Goal: Transaction & Acquisition: Purchase product/service

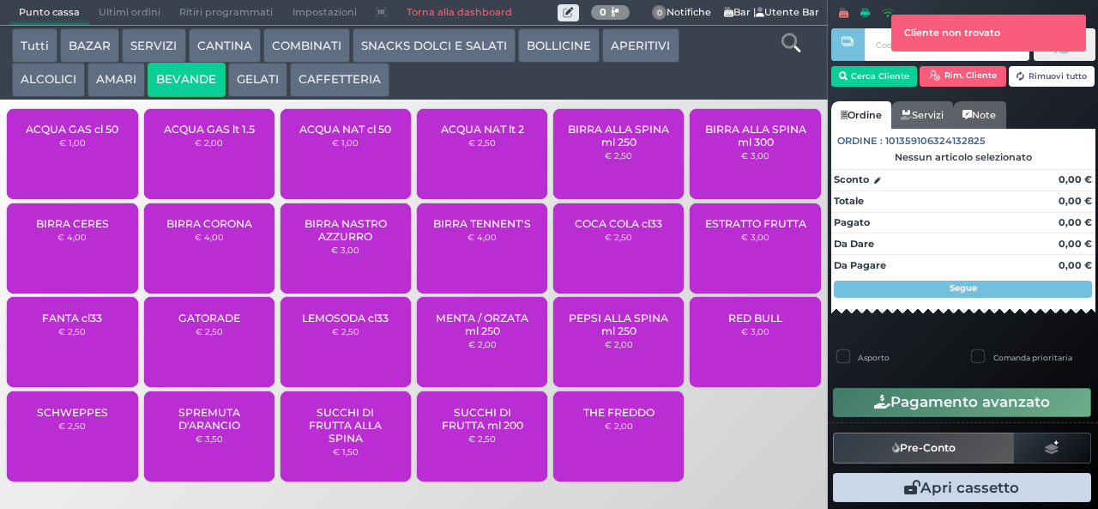
click at [474, 167] on div "ACQUA NAT lt 2 € 2,50" at bounding box center [482, 154] width 130 height 90
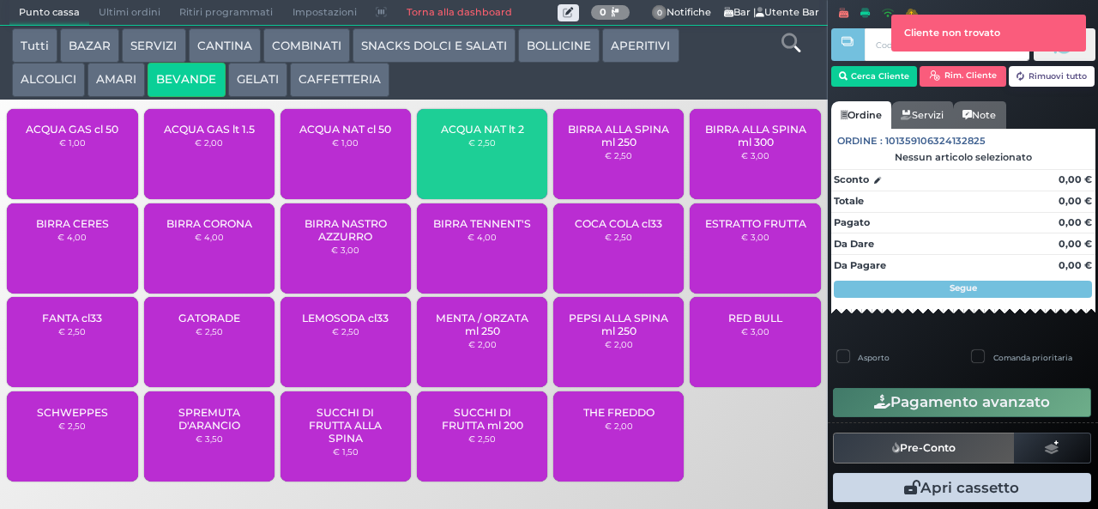
click at [848, 83] on div at bounding box center [847, 252] width 3 height 505
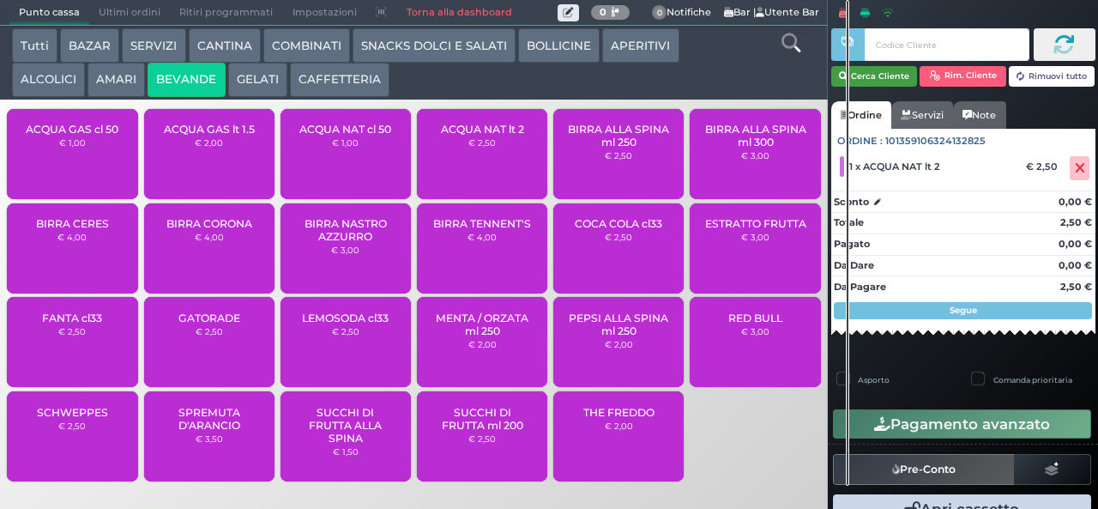
click at [890, 75] on button "Cerca Cliente" at bounding box center [875, 76] width 87 height 21
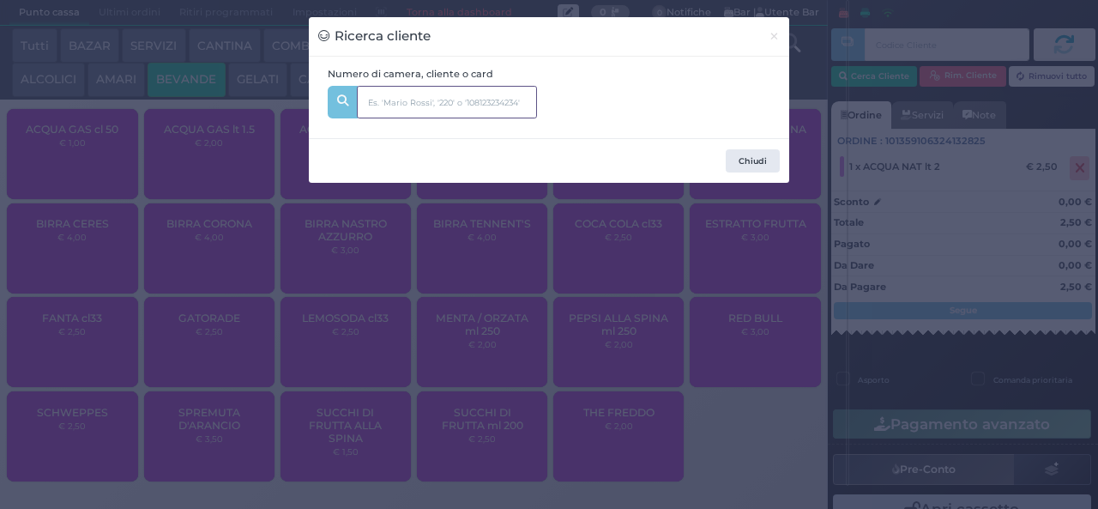
click at [496, 116] on input "text" at bounding box center [447, 102] width 180 height 33
type input "202"
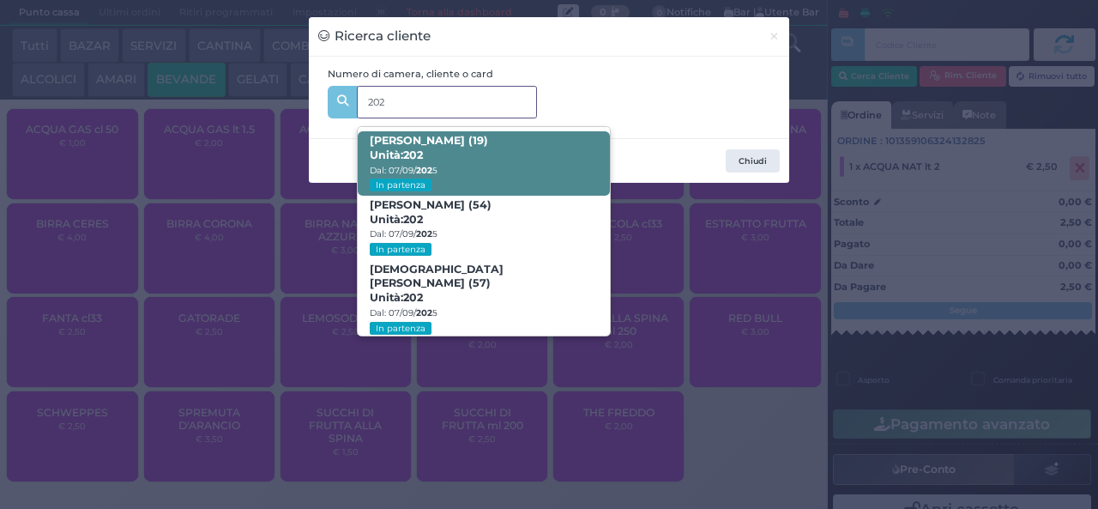
click at [533, 157] on span "[PERSON_NAME] (19) Unità: 202 Dal: 07/09/ 202 5 In partenza" at bounding box center [483, 163] width 251 height 64
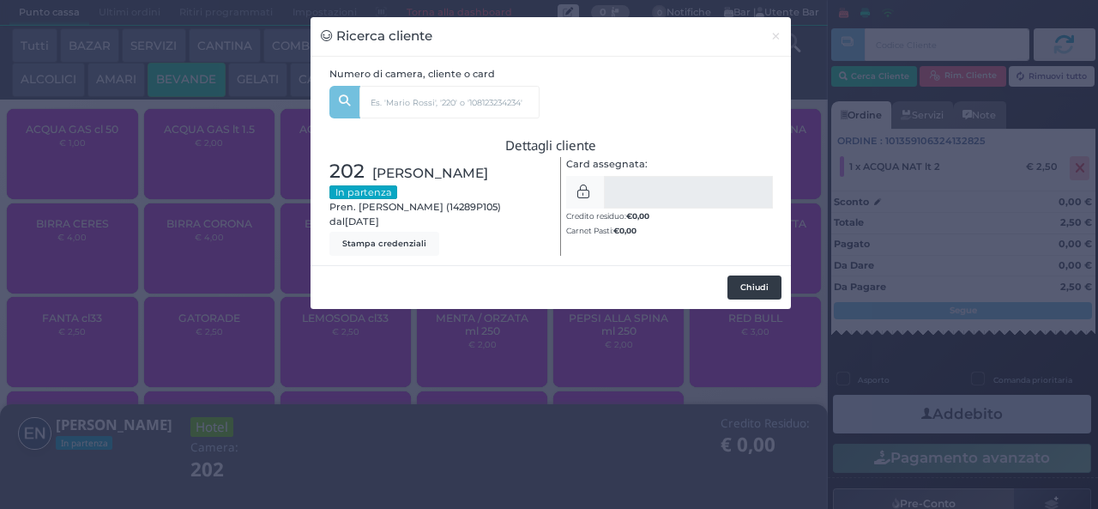
click at [747, 287] on button "Chiudi" at bounding box center [755, 287] width 54 height 24
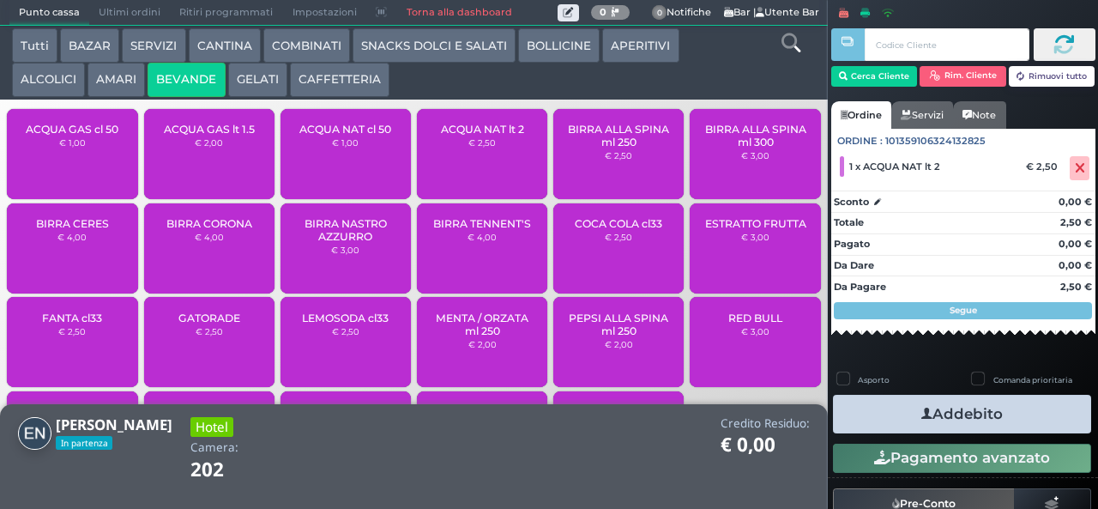
click at [1030, 419] on button "Addebito" at bounding box center [962, 414] width 258 height 39
